Goal: Transaction & Acquisition: Purchase product/service

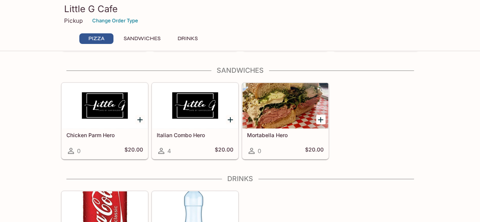
scroll to position [228, 0]
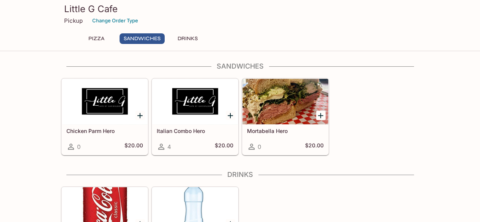
click at [265, 108] on div at bounding box center [286, 102] width 86 height 46
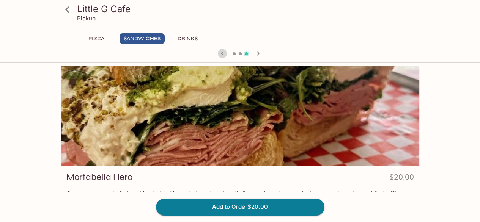
click at [223, 54] on icon "button" at bounding box center [222, 53] width 9 height 9
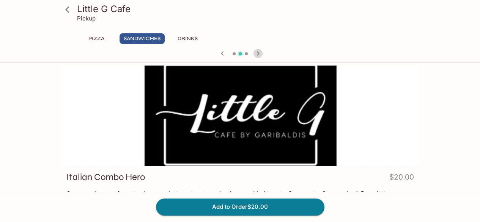
click at [259, 54] on icon "button" at bounding box center [258, 53] width 9 height 9
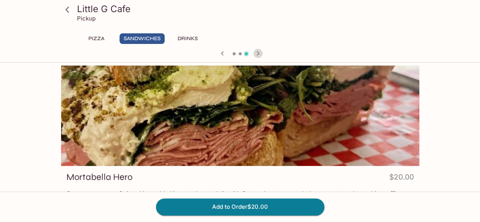
click at [259, 54] on icon "button" at bounding box center [258, 53] width 9 height 9
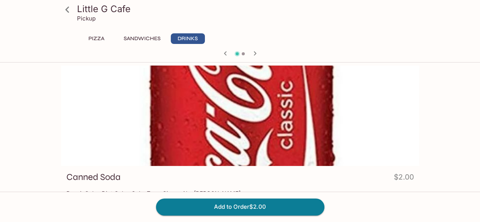
click at [224, 54] on icon "button" at bounding box center [225, 53] width 9 height 9
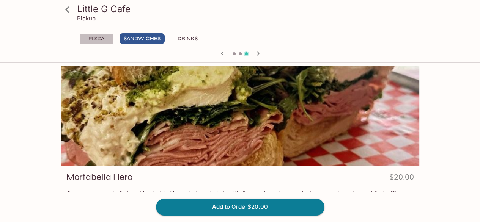
click at [107, 40] on button "Pizza" at bounding box center [96, 38] width 34 height 11
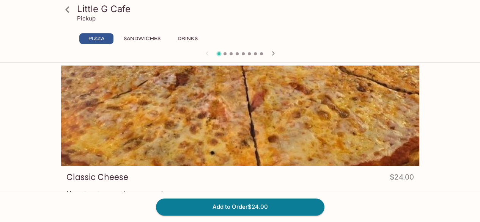
click at [271, 52] on icon "button" at bounding box center [273, 53] width 9 height 9
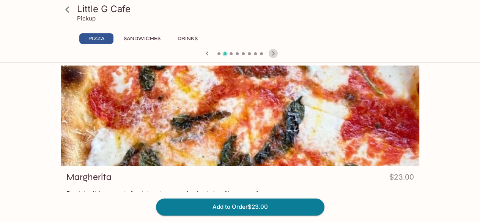
click at [271, 52] on icon "button" at bounding box center [273, 53] width 9 height 9
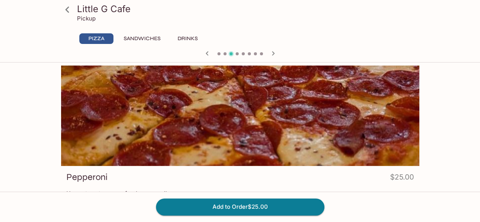
click at [271, 52] on icon "button" at bounding box center [273, 53] width 9 height 9
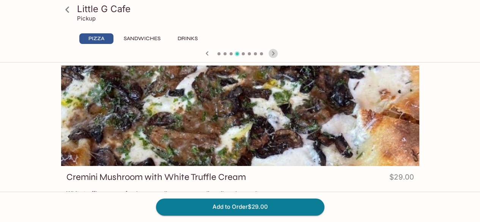
click at [271, 52] on icon "button" at bounding box center [273, 53] width 9 height 9
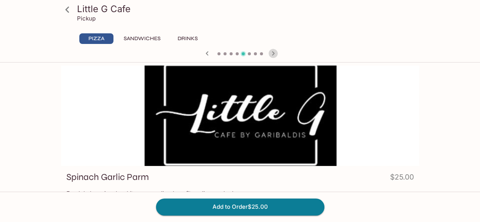
click at [271, 52] on icon "button" at bounding box center [273, 53] width 9 height 9
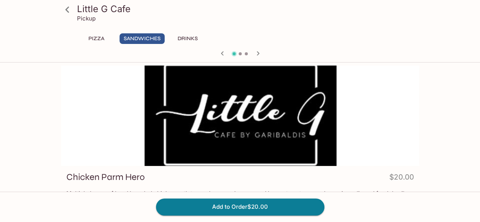
click at [271, 52] on div at bounding box center [240, 54] width 364 height 11
